Goal: Check status: Check status

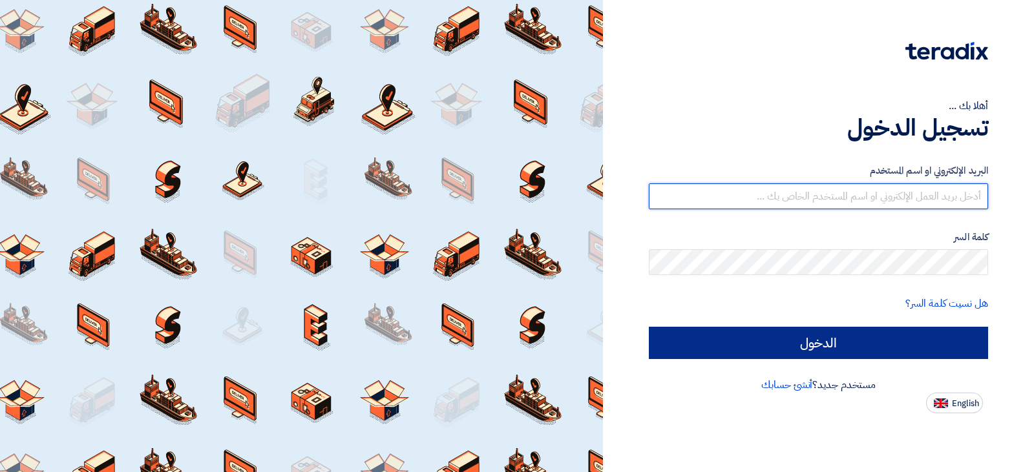
type input "[EMAIL_ADDRESS][DOMAIN_NAME]"
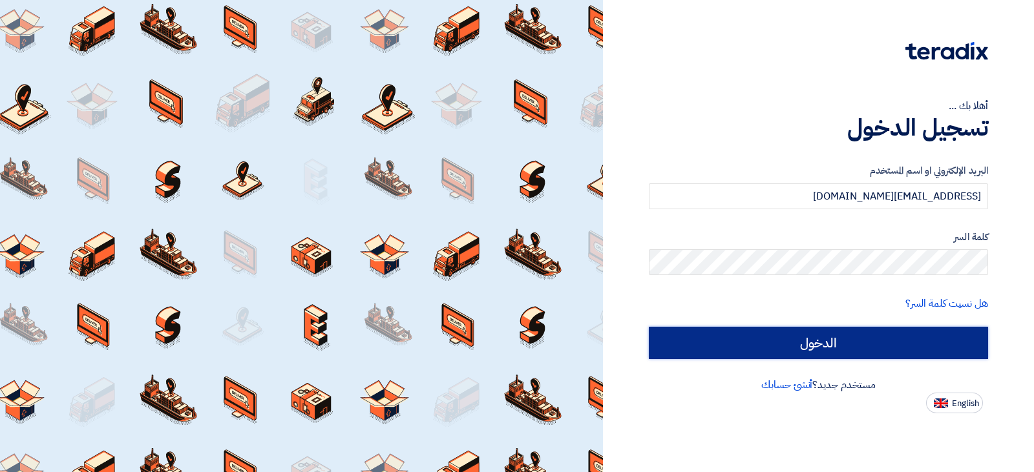
click at [820, 340] on input "الدخول" at bounding box center [818, 343] width 339 height 32
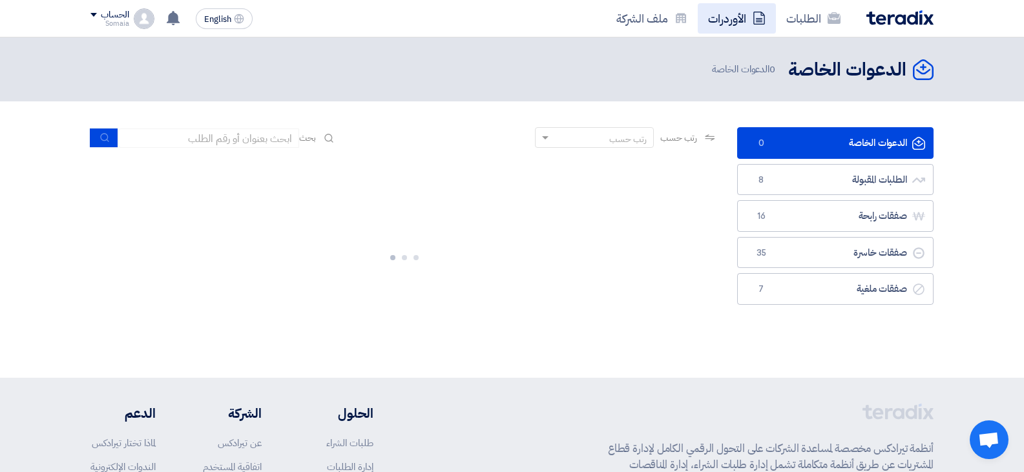
click at [729, 16] on link "الأوردرات" at bounding box center [737, 18] width 78 height 30
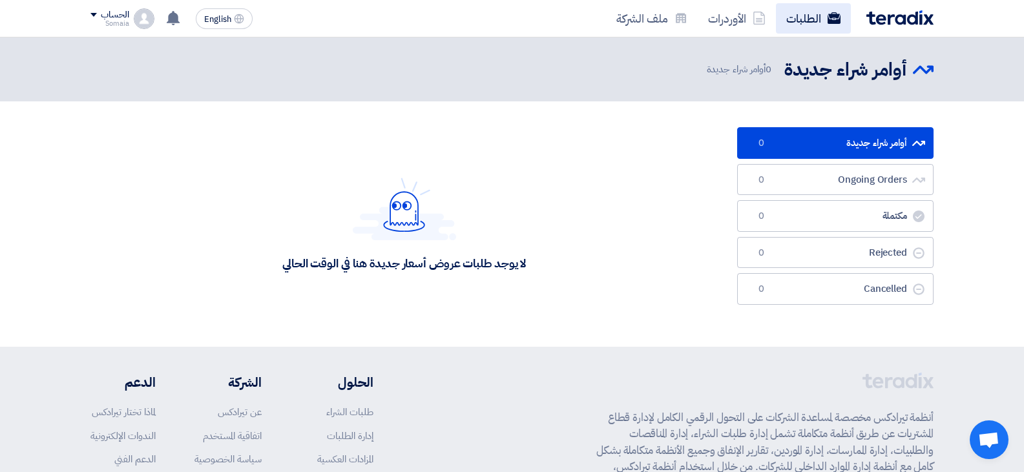
click at [786, 18] on link "الطلبات" at bounding box center [813, 18] width 75 height 30
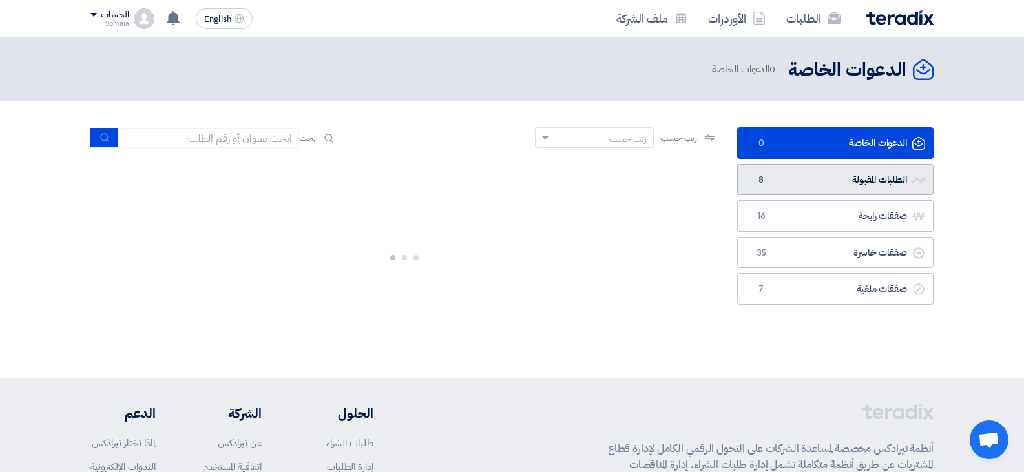
click at [789, 175] on link "الطلبات المقبولة الطلبات المقبولة 8" at bounding box center [835, 180] width 196 height 32
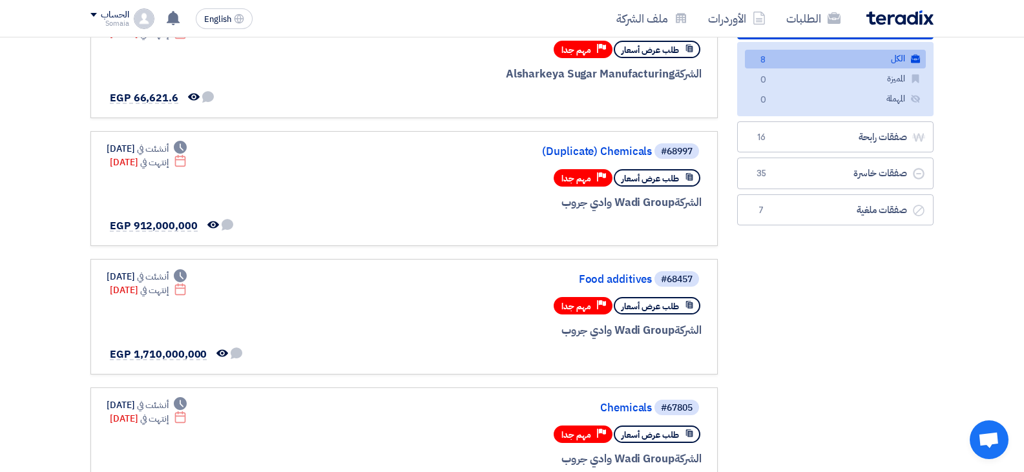
scroll to position [129, 0]
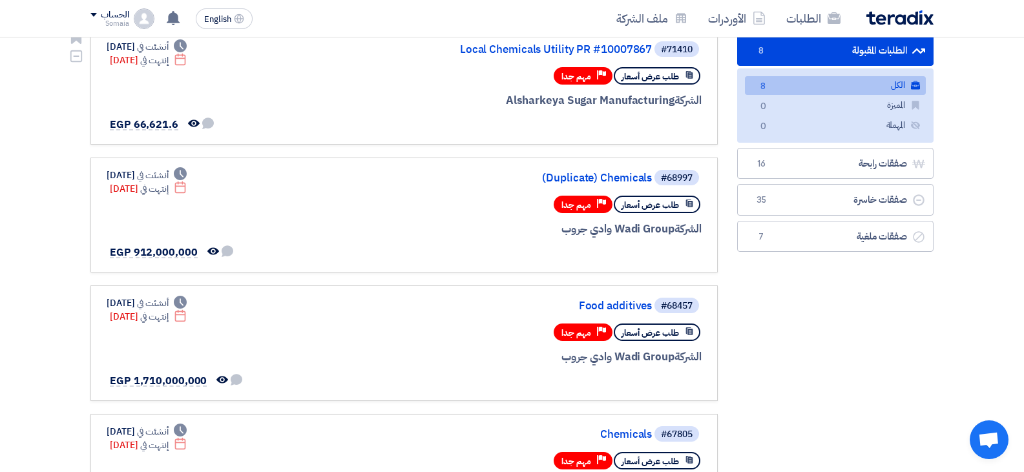
click at [594, 77] on div "Priority مهم جدا" at bounding box center [583, 75] width 59 height 17
click at [593, 47] on link "Local Chemicals Utility PR #10007867" at bounding box center [522, 50] width 258 height 12
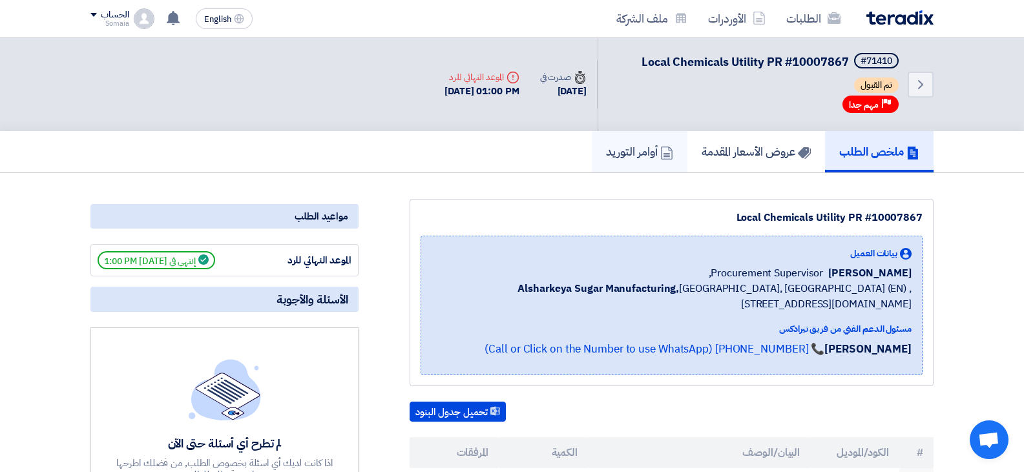
click at [642, 157] on h5 "أوامر التوريد" at bounding box center [639, 151] width 67 height 15
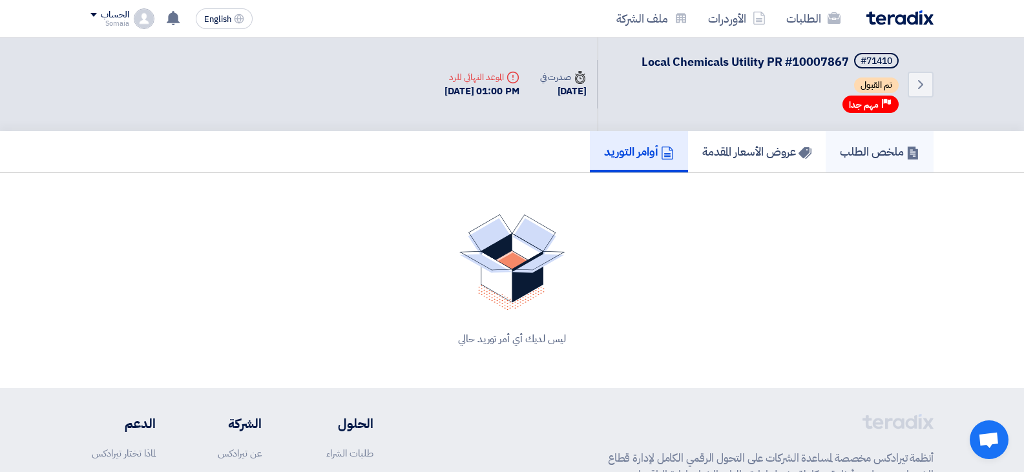
click at [864, 146] on h5 "ملخص الطلب" at bounding box center [879, 151] width 79 height 15
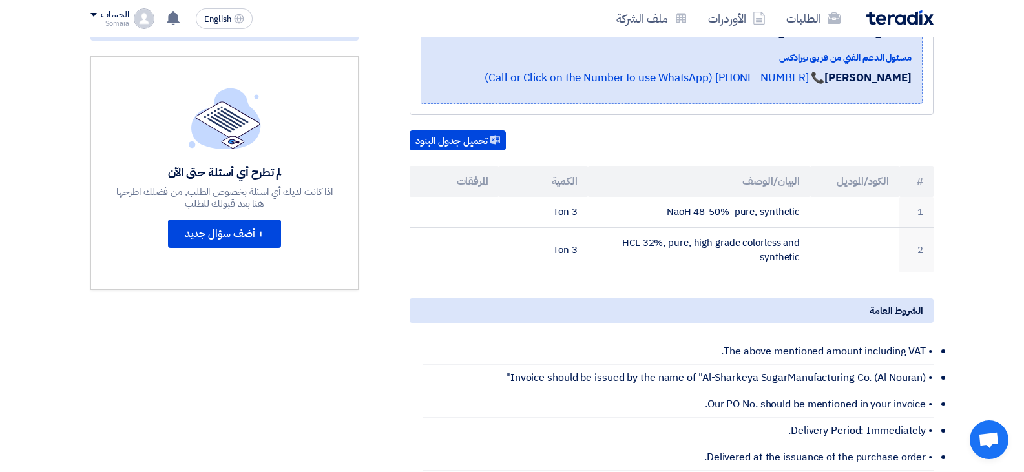
scroll to position [258, 0]
